Goal: Information Seeking & Learning: Learn about a topic

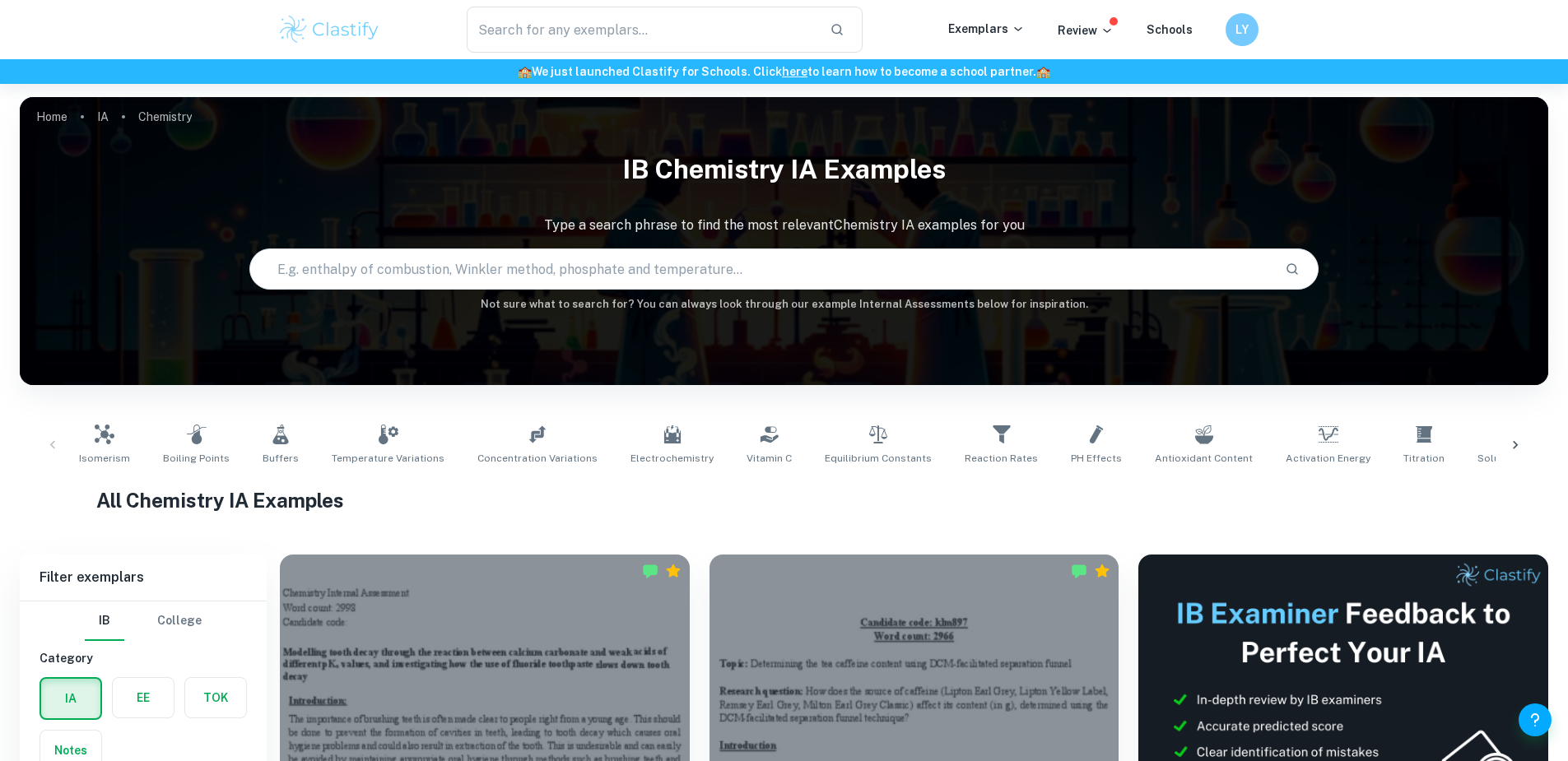
scroll to position [202, 0]
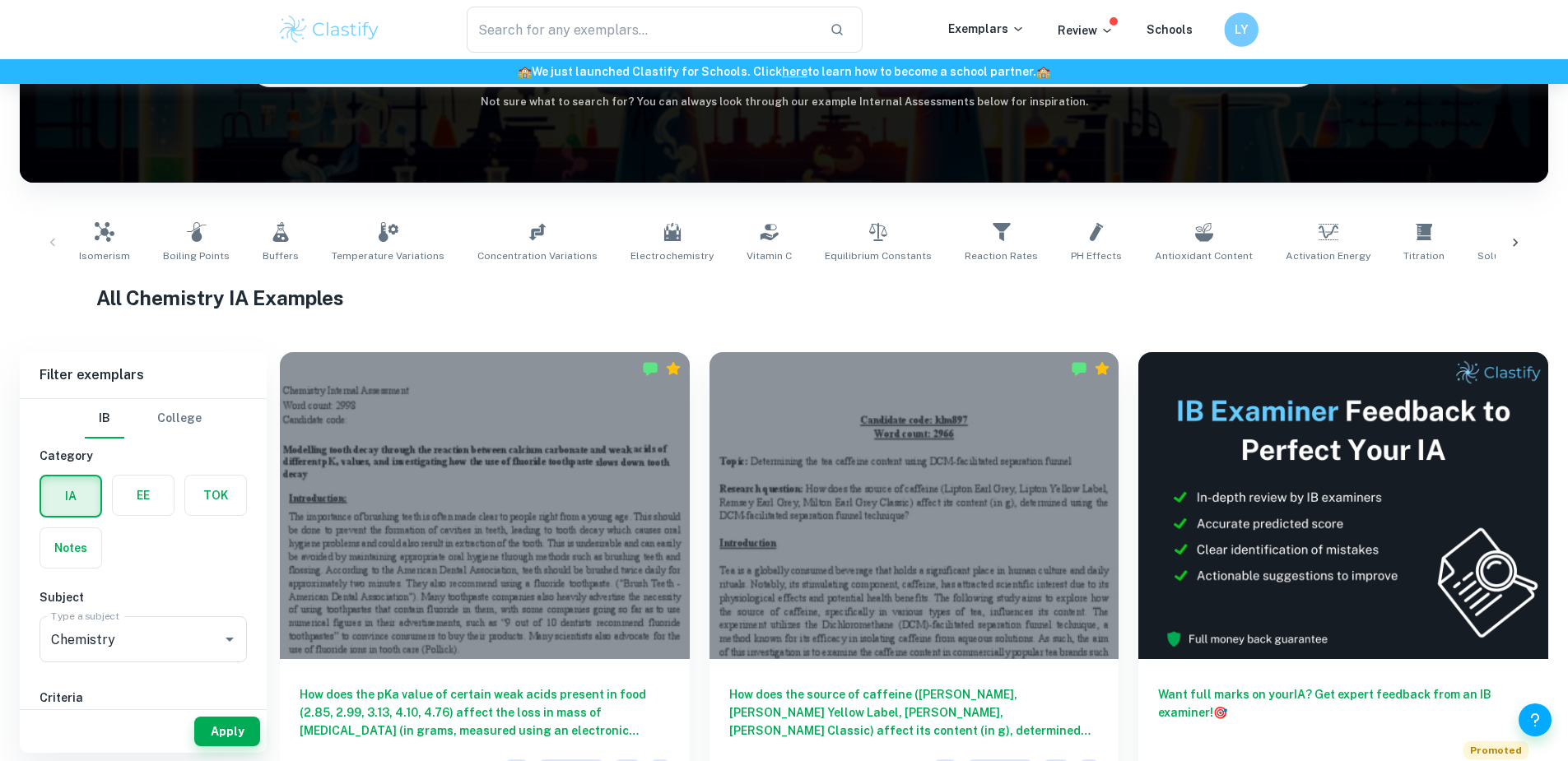
click at [1244, 26] on h6 "LY" at bounding box center [1241, 30] width 20 height 19
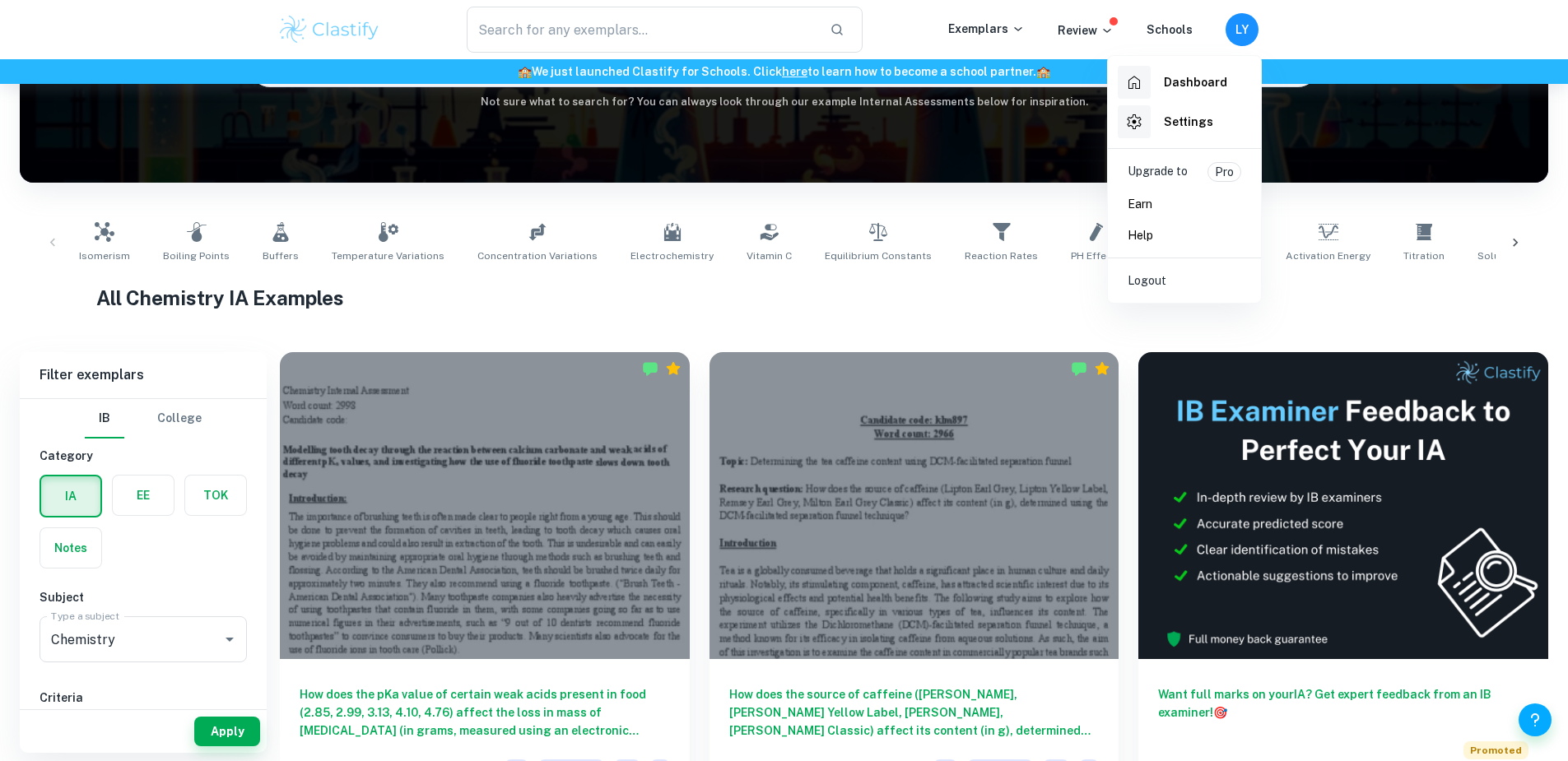
click at [1282, 23] on div at bounding box center [784, 380] width 1568 height 761
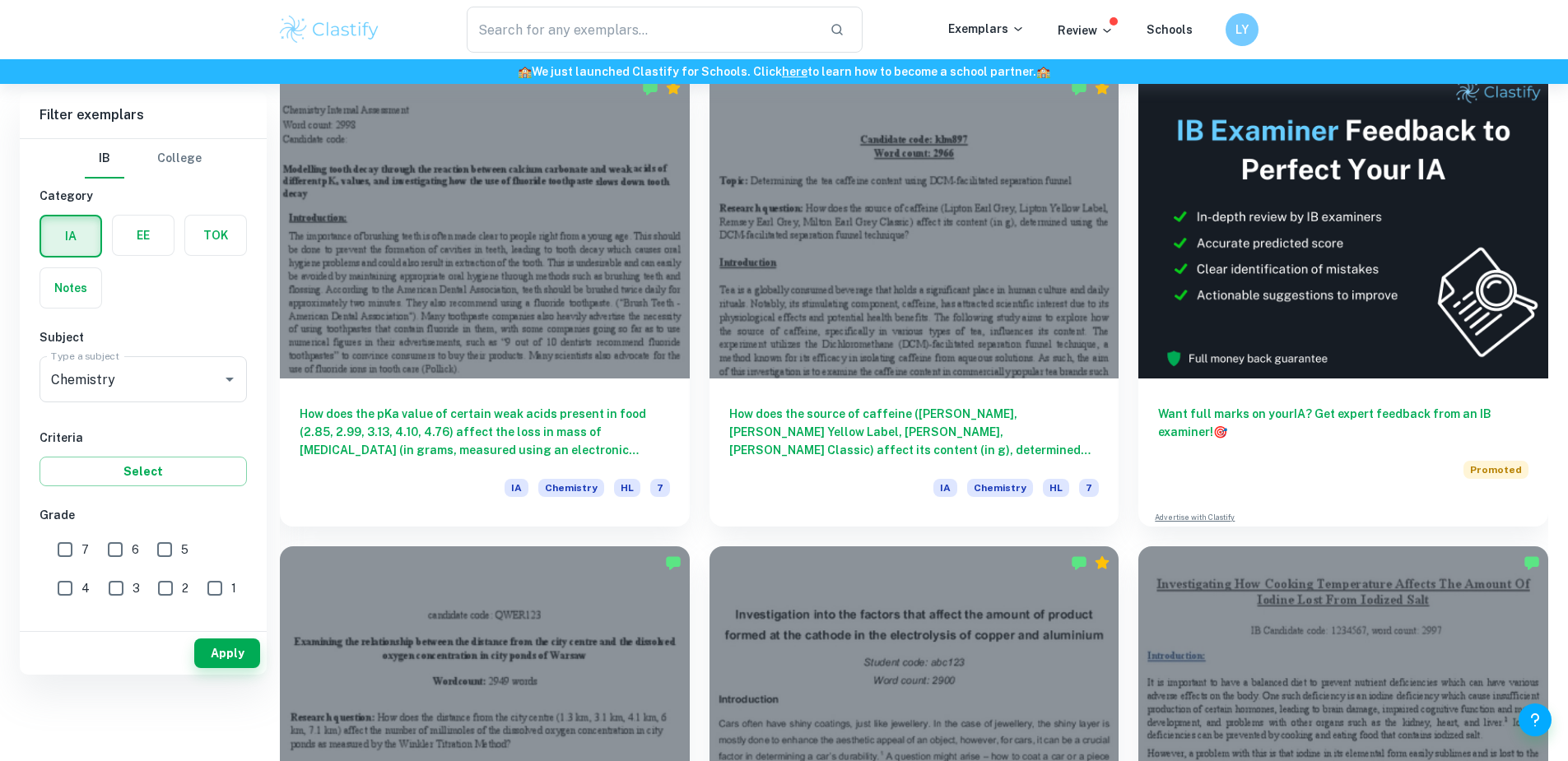
scroll to position [384, 0]
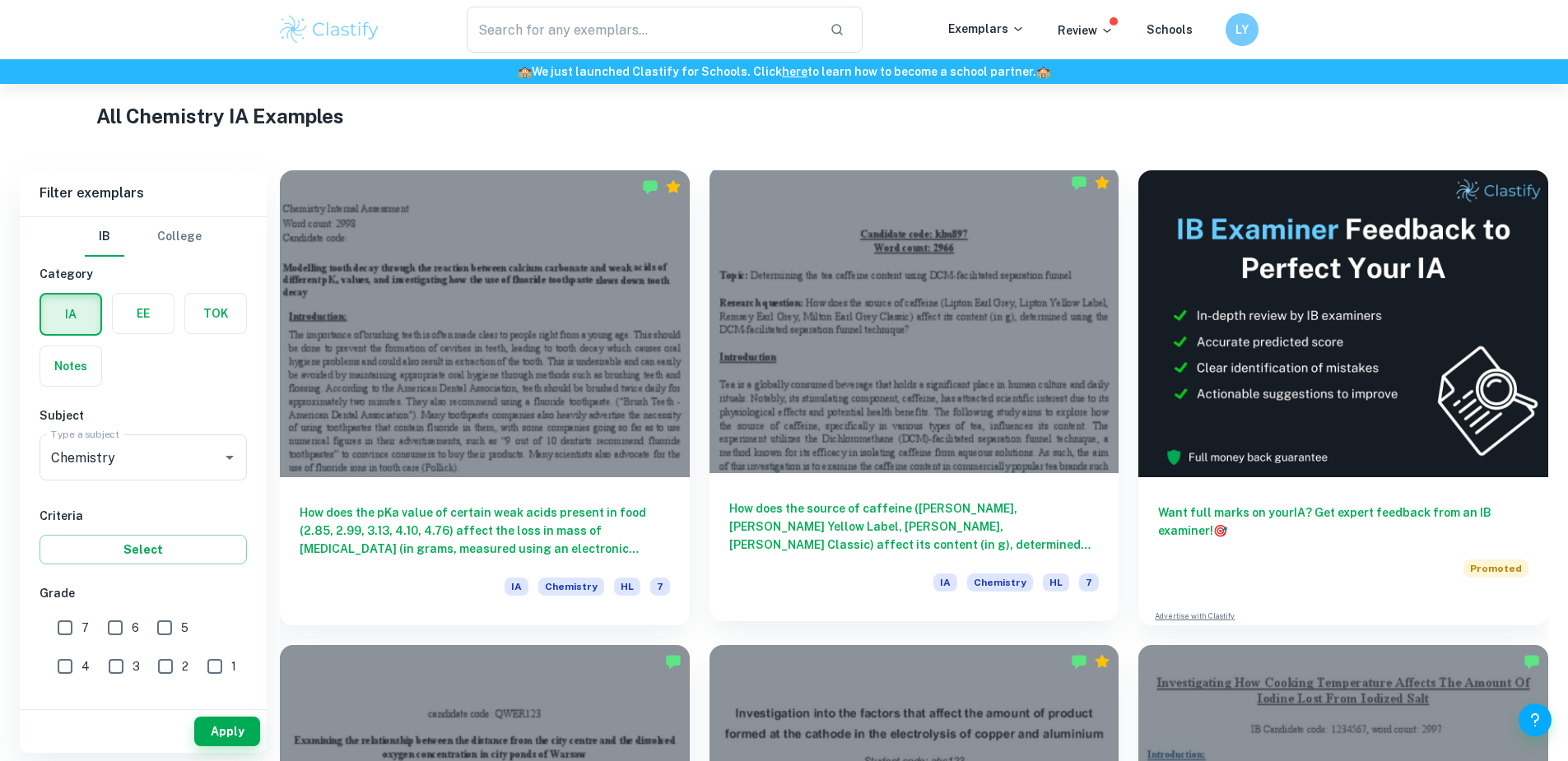
click at [774, 499] on h6 "How does the source of caffeine ([PERSON_NAME], [PERSON_NAME] Yellow Label, [PE…" at bounding box center [914, 526] width 371 height 55
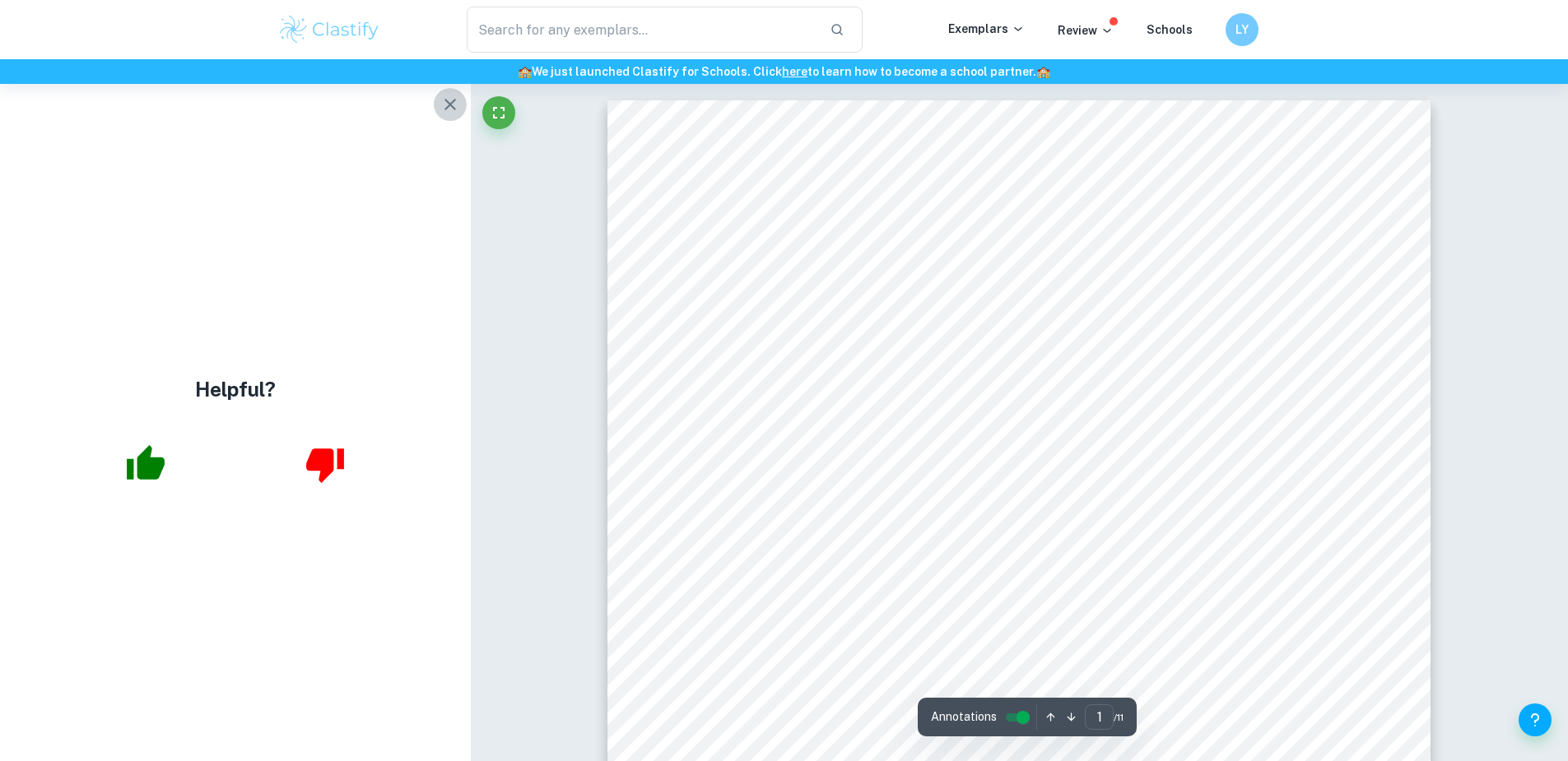
click at [448, 98] on icon "button" at bounding box center [449, 105] width 20 height 20
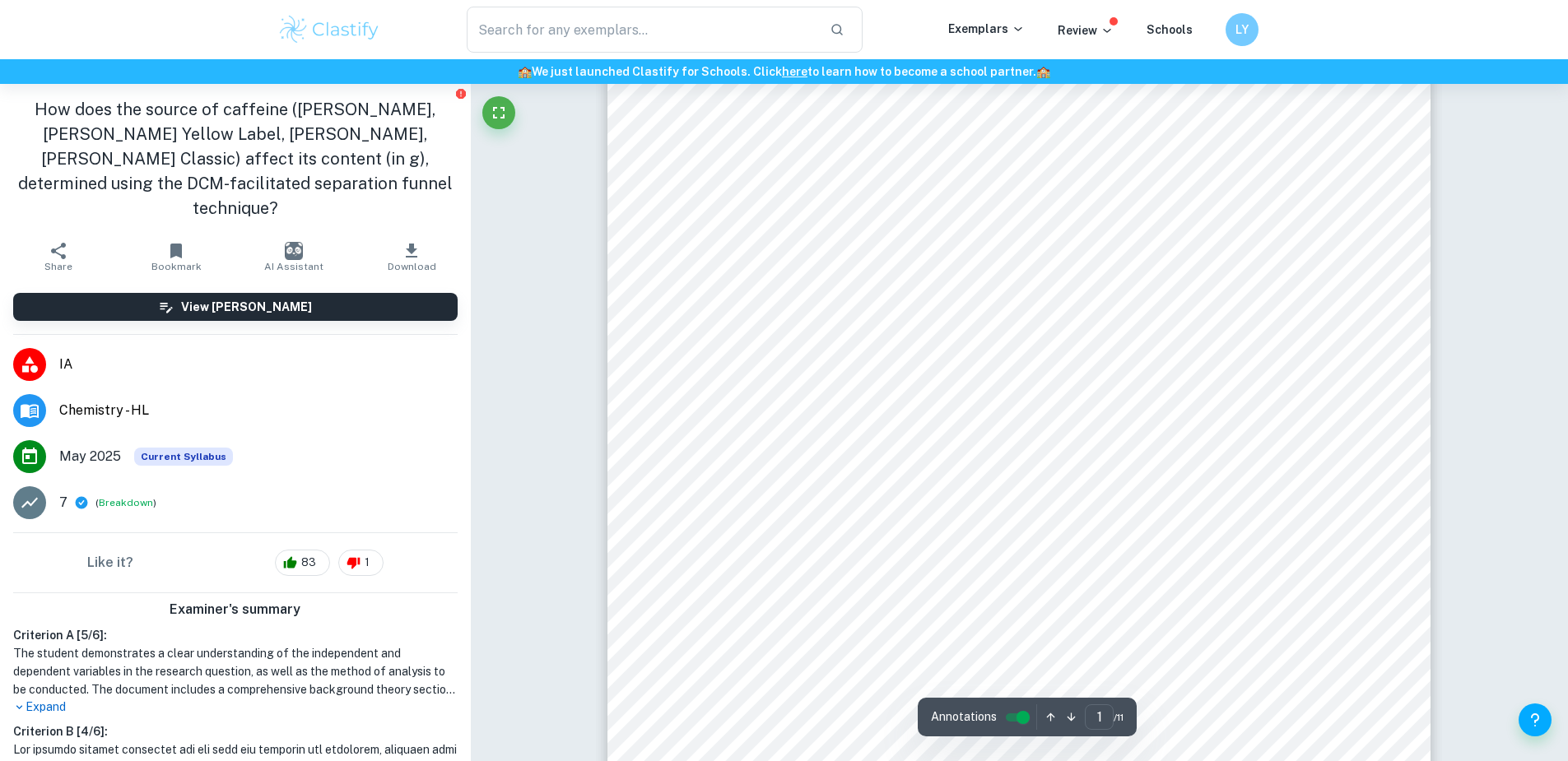
scroll to position [234, 0]
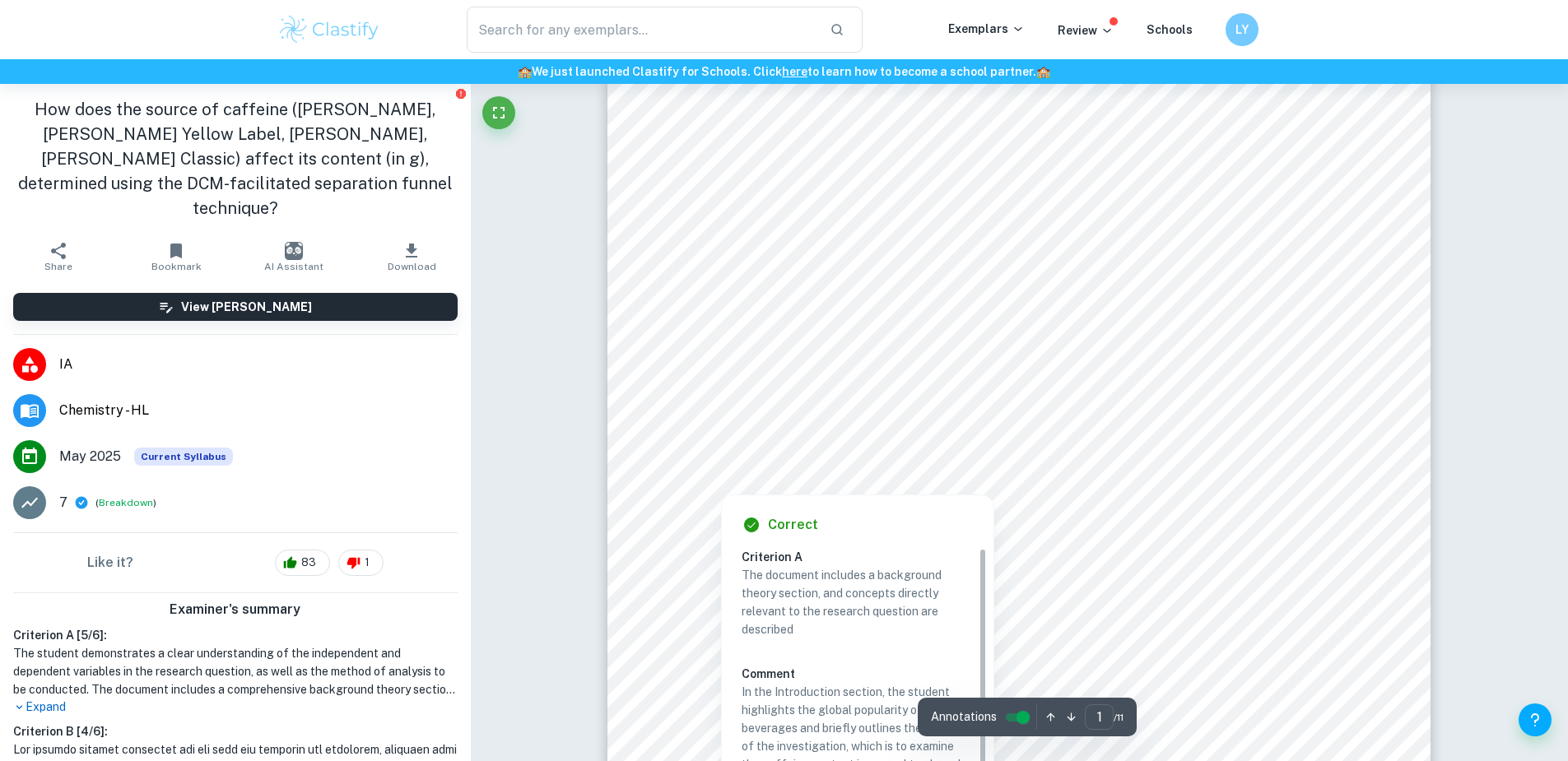
drag, startPoint x: 716, startPoint y: 483, endPoint x: 613, endPoint y: 446, distance: 109.4
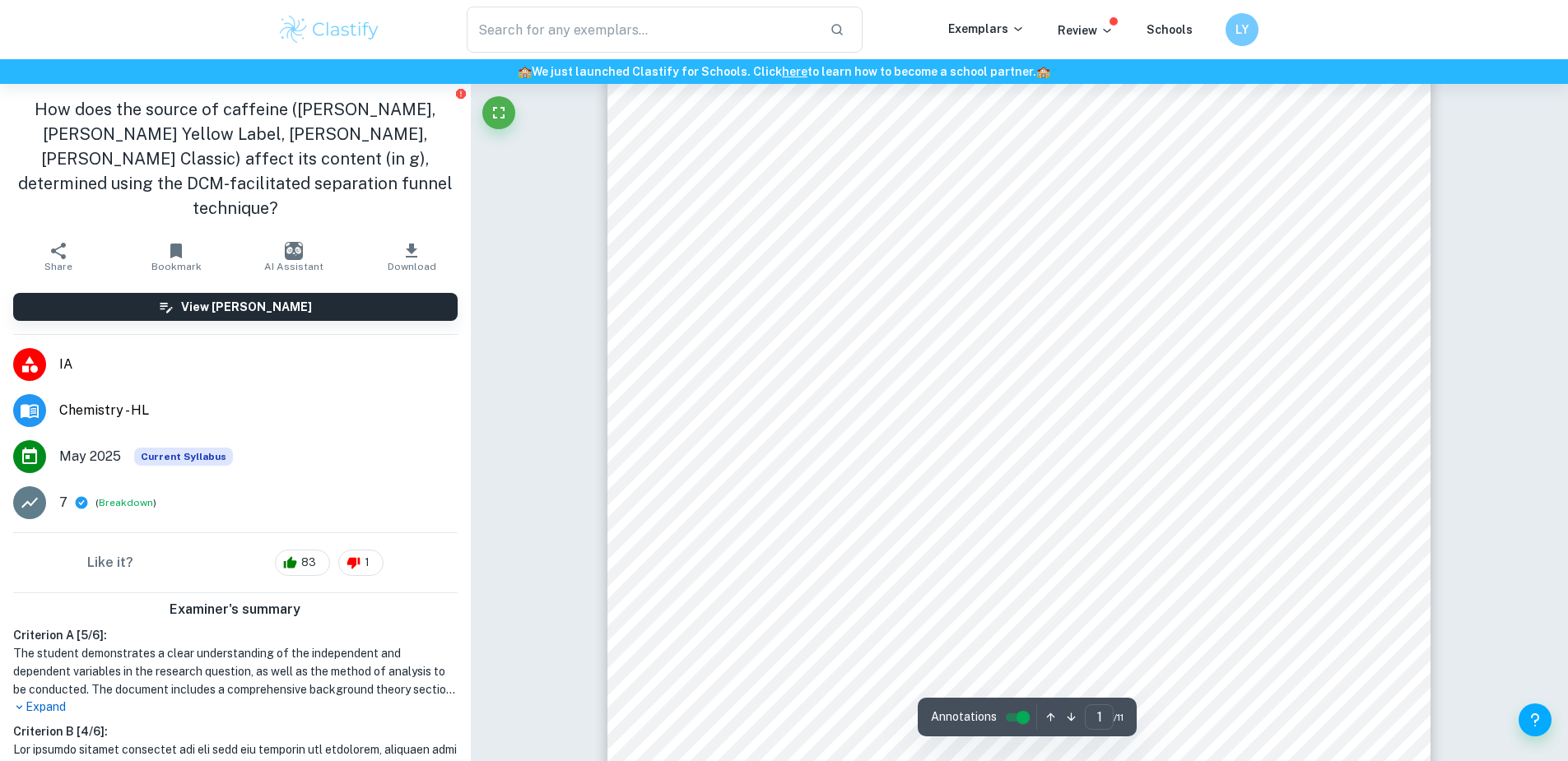
click at [660, 445] on div "1 Candidate code: klm897 Word count: 2966 Topic: Determining the tea caffeine c…" at bounding box center [1018, 447] width 823 height 1164
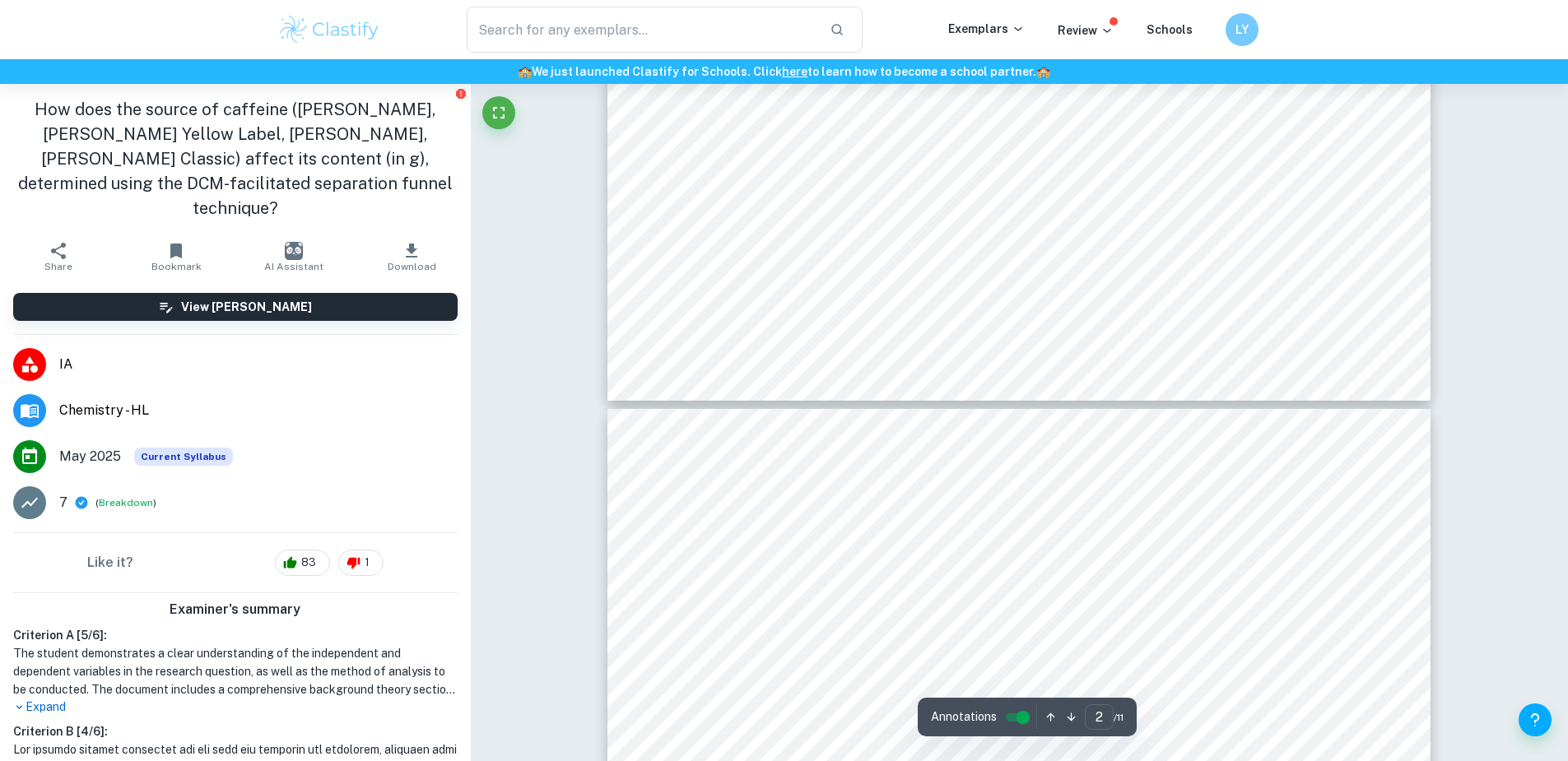
type input "3"
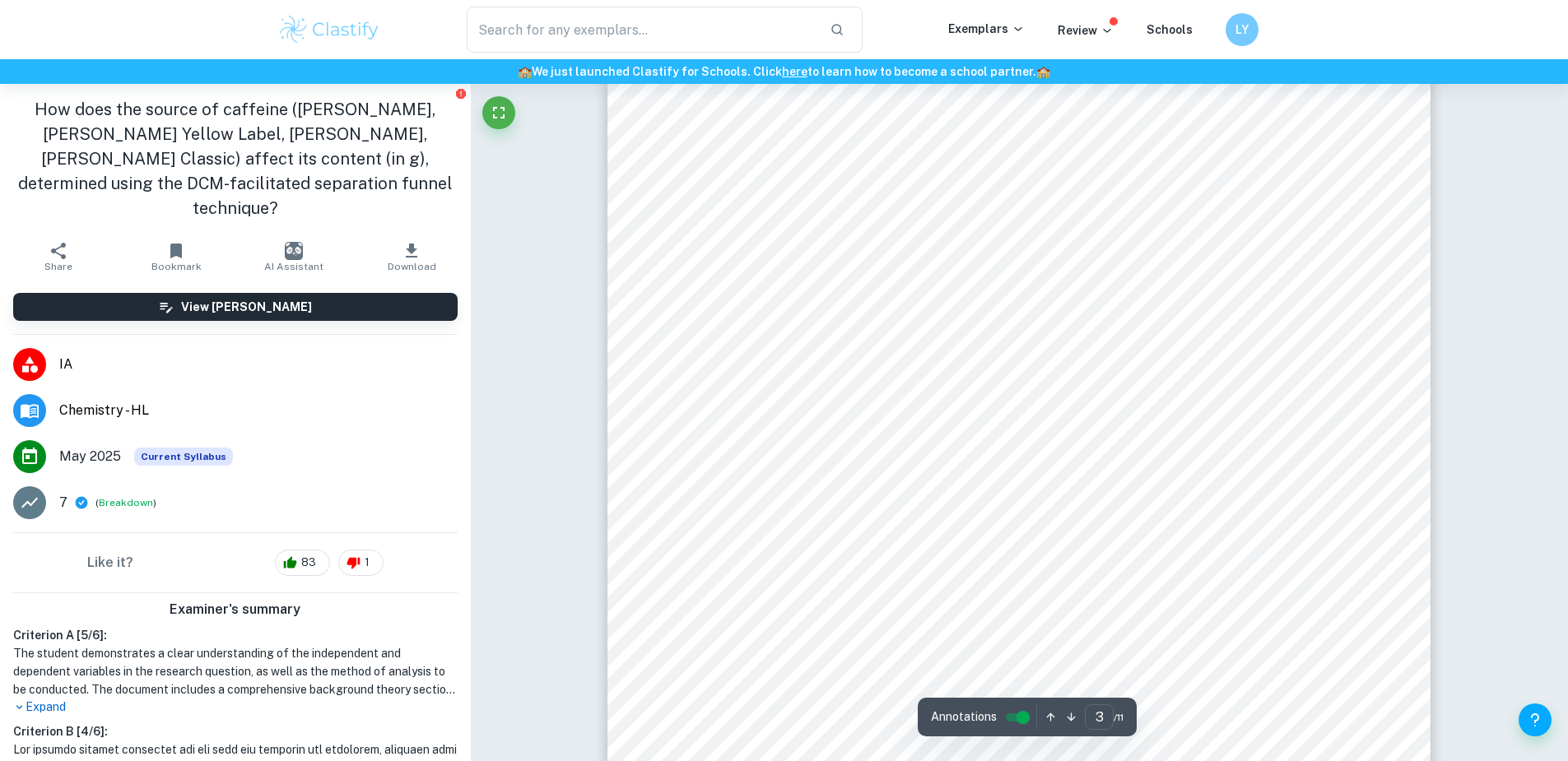
scroll to position [2767, 0]
